Goal: Check status: Check status

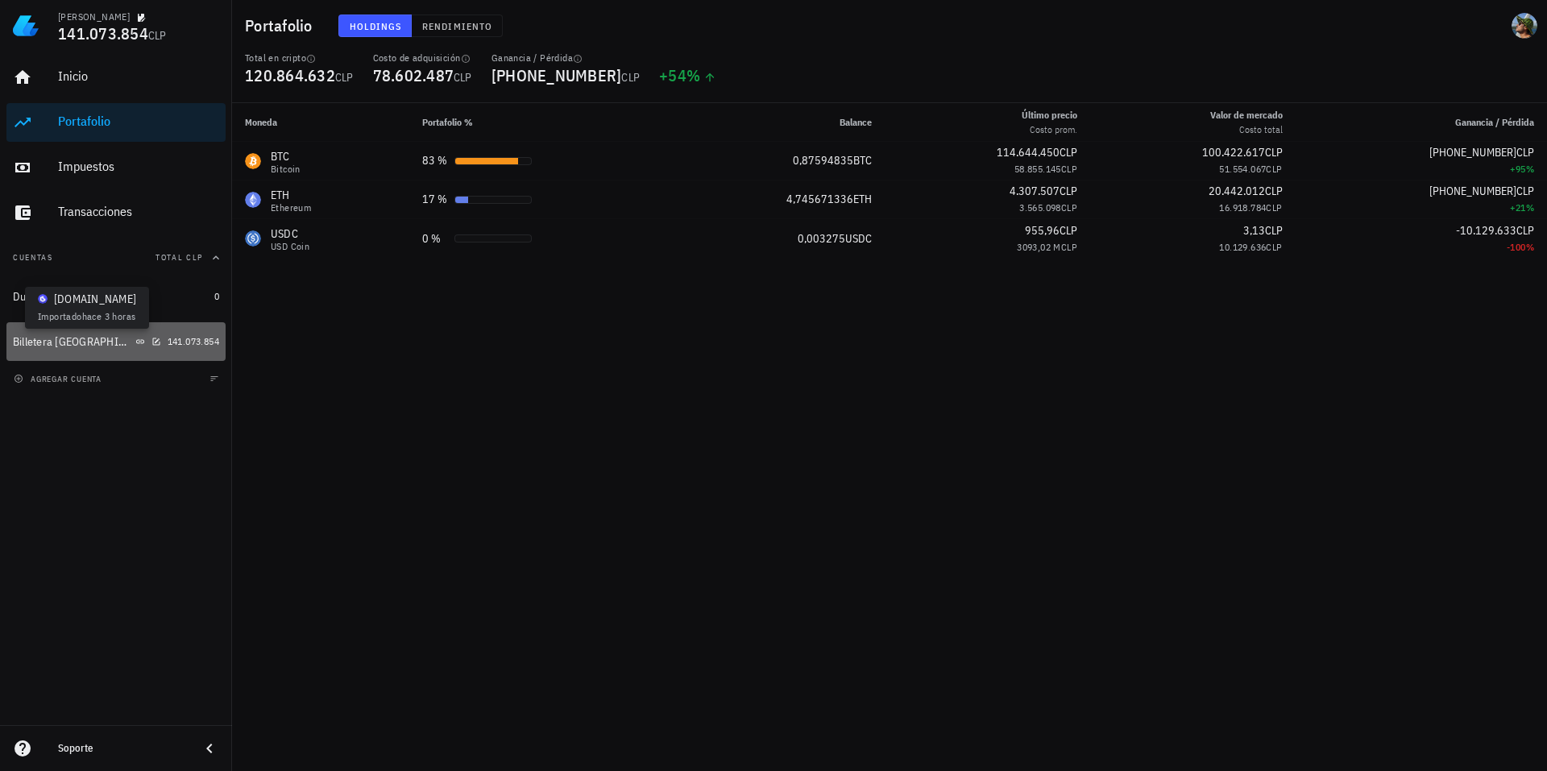
click at [135, 338] on icon at bounding box center [140, 342] width 10 height 10
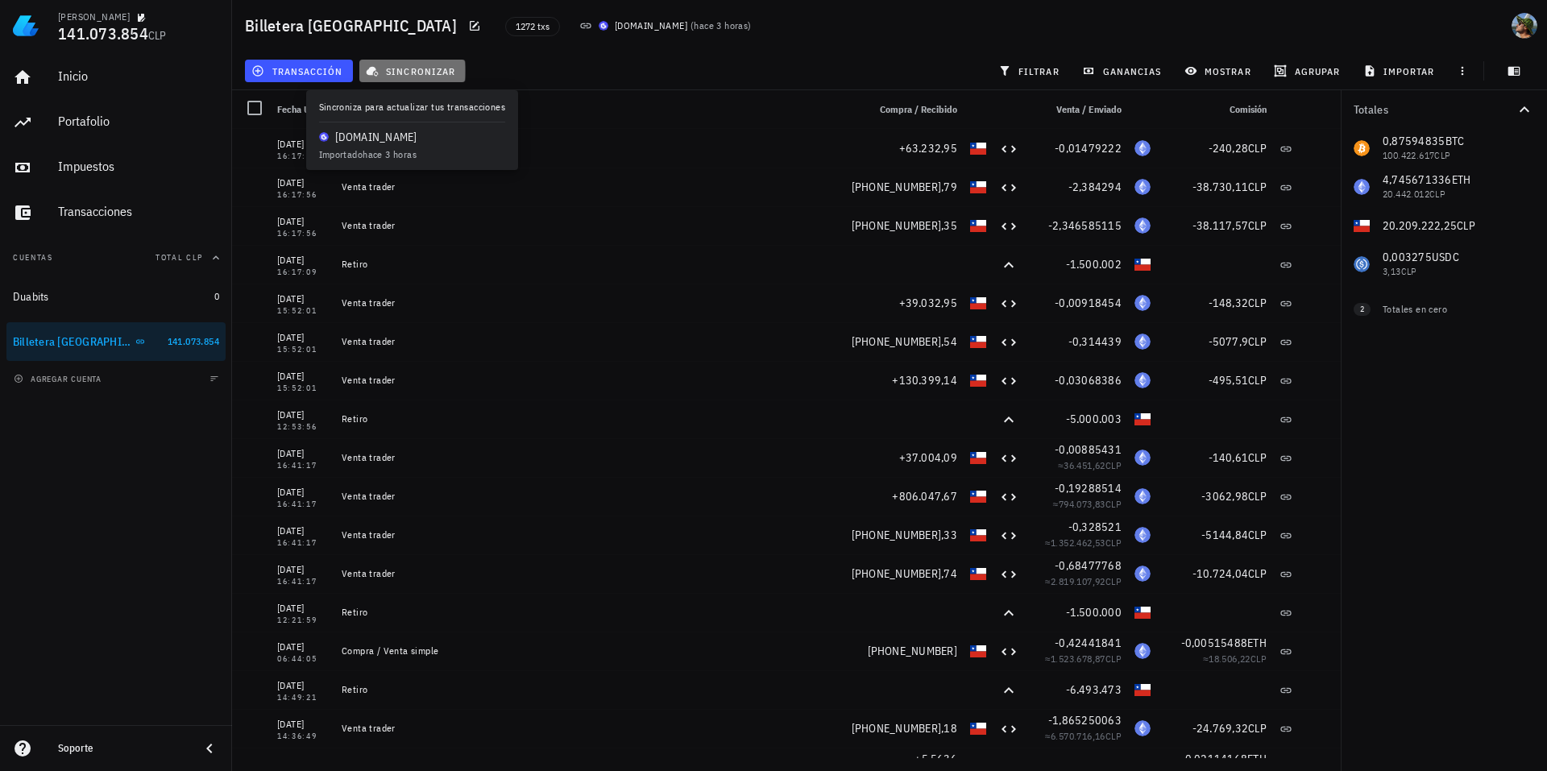
click at [425, 73] on span "sincronizar" at bounding box center [412, 70] width 86 height 13
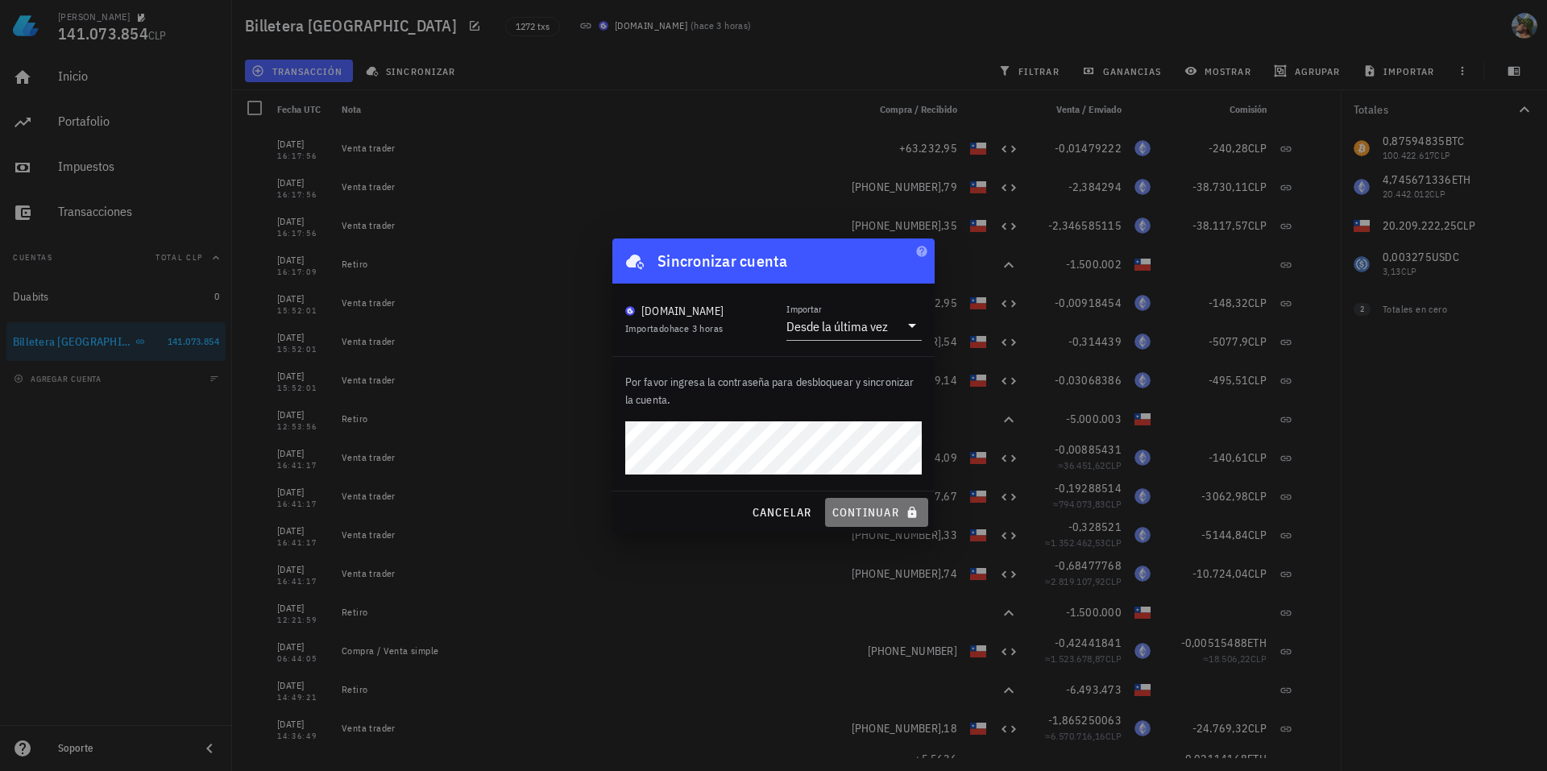
click at [877, 513] on span "continuar" at bounding box center [877, 512] width 90 height 15
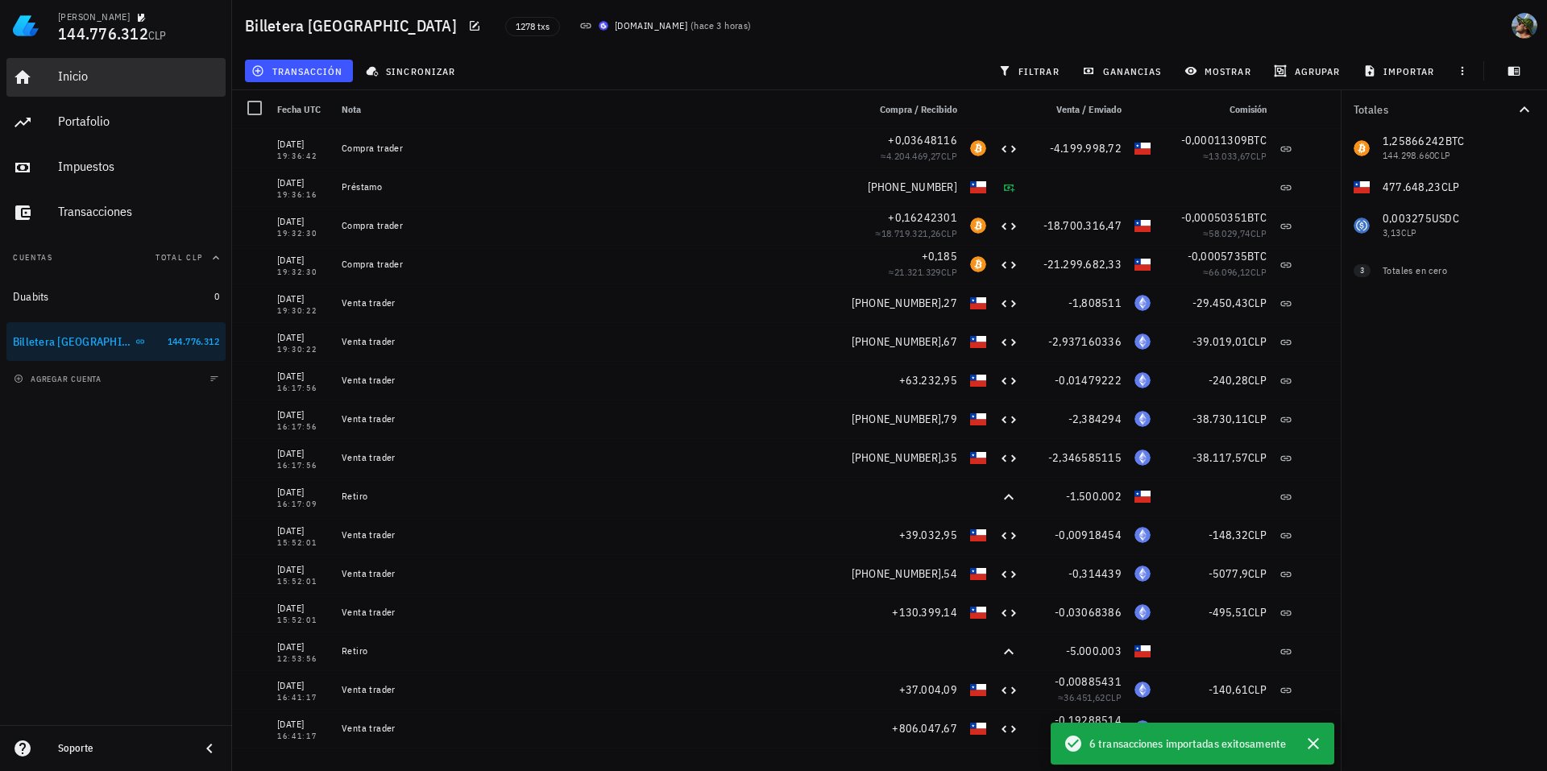
click at [81, 71] on div "Inicio" at bounding box center [138, 76] width 161 height 15
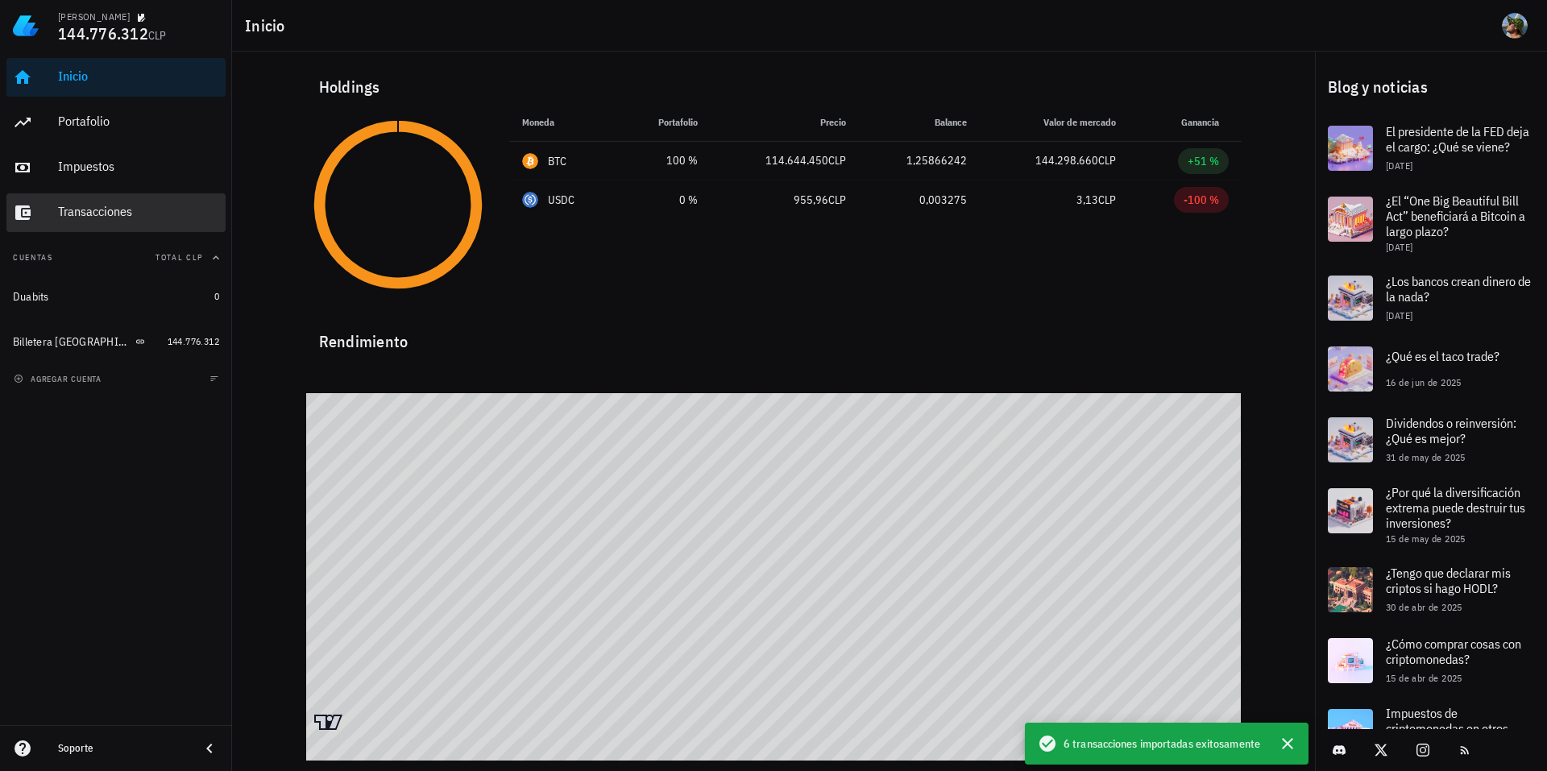
click at [90, 214] on div "Transacciones" at bounding box center [138, 211] width 161 height 15
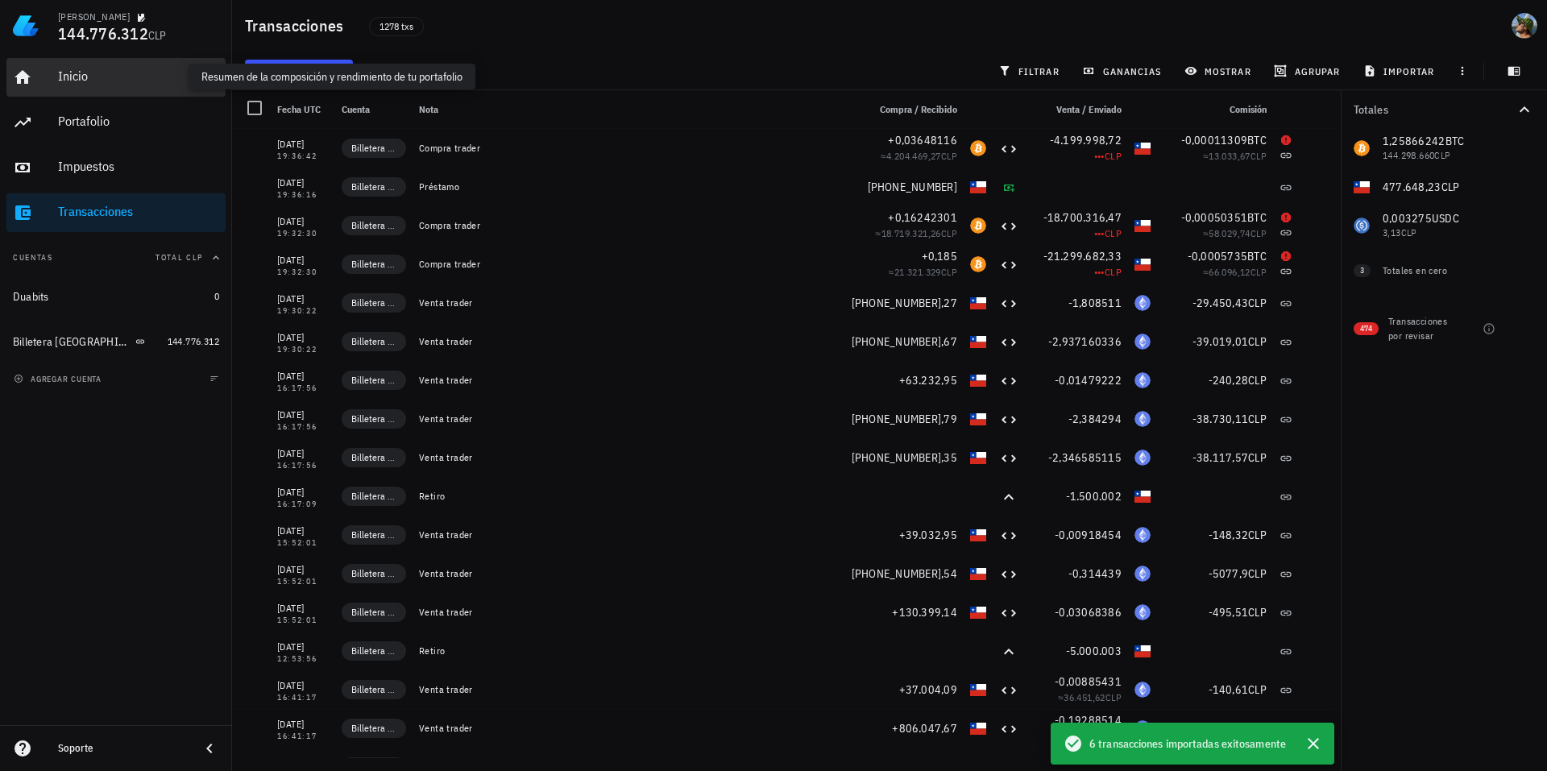
click at [81, 78] on div "Inicio" at bounding box center [138, 76] width 161 height 15
